Goal: Task Accomplishment & Management: Use online tool/utility

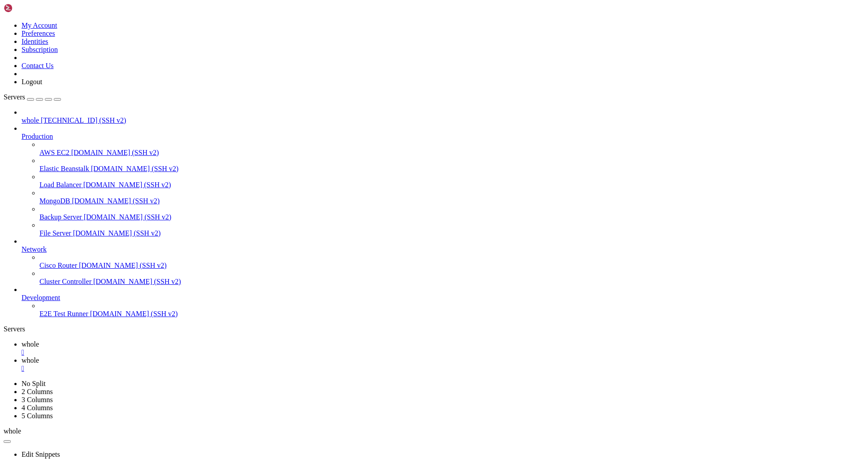
scroll to position [4, 1]
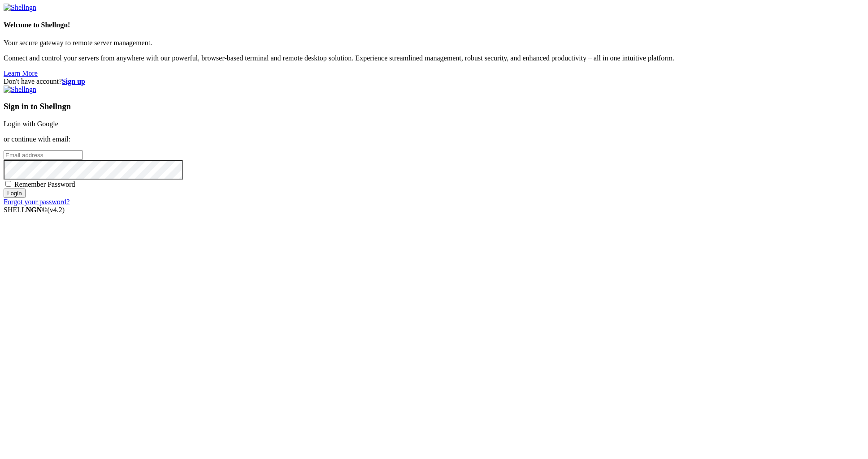
click at [58, 128] on link "Login with Google" at bounding box center [31, 124] width 55 height 8
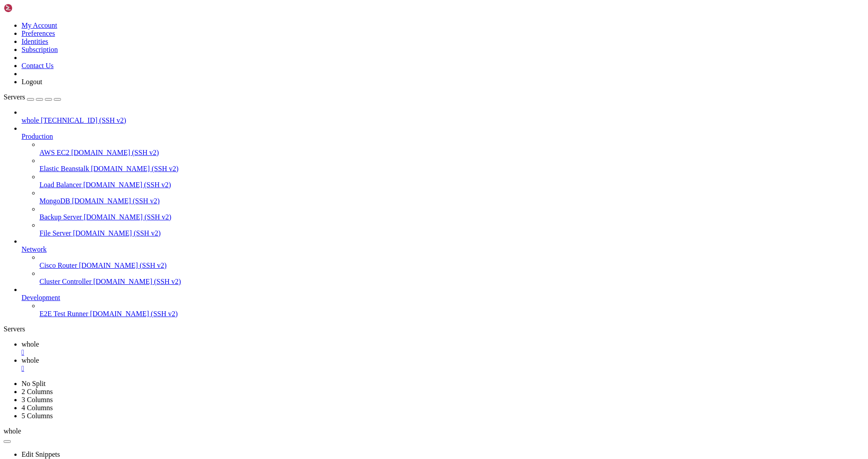
scroll to position [998, 0]
drag, startPoint x: 145, startPoint y: 728, endPoint x: 160, endPoint y: 642, distance: 86.9
